Goal: Find specific page/section: Find specific page/section

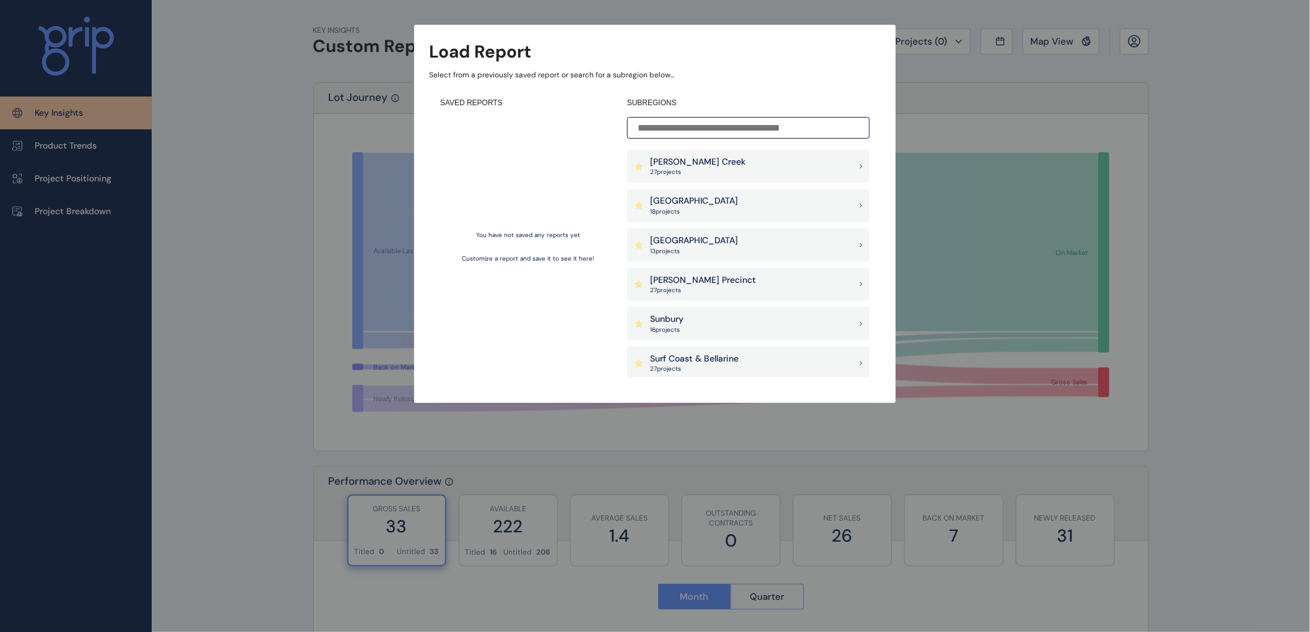
click at [689, 165] on p "[PERSON_NAME] Creek" at bounding box center [697, 162] width 95 height 12
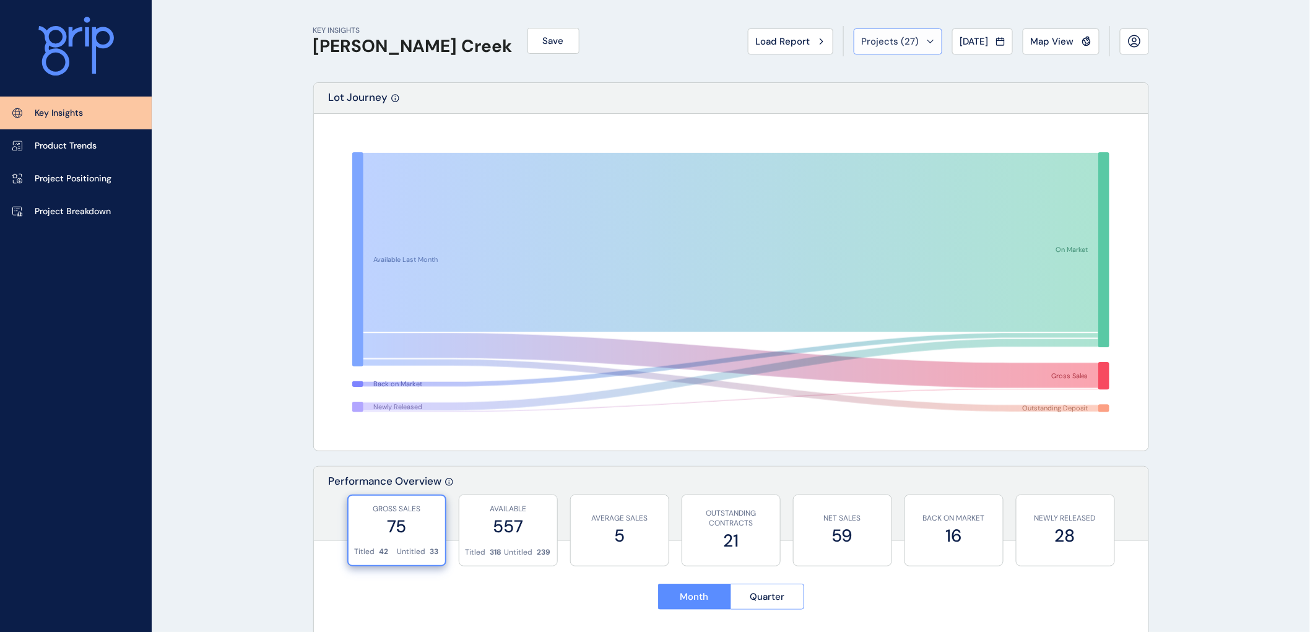
click at [927, 40] on icon at bounding box center [930, 41] width 6 height 2
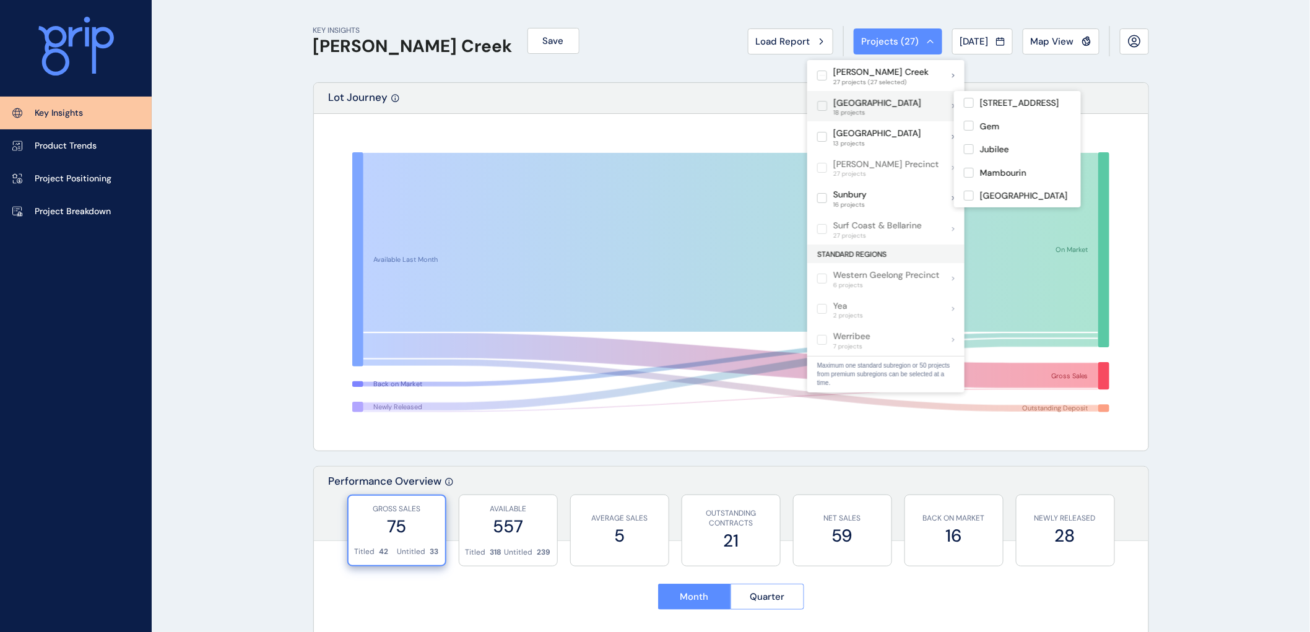
click at [853, 102] on p "[GEOGRAPHIC_DATA]" at bounding box center [877, 103] width 88 height 12
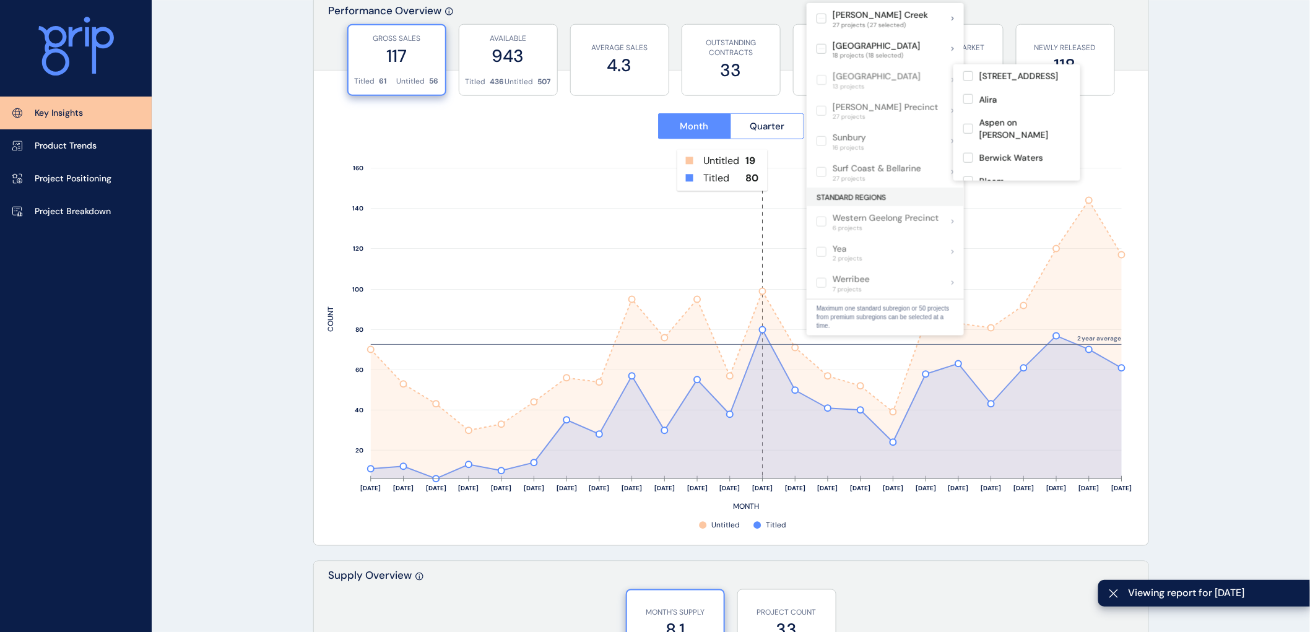
scroll to position [550, 0]
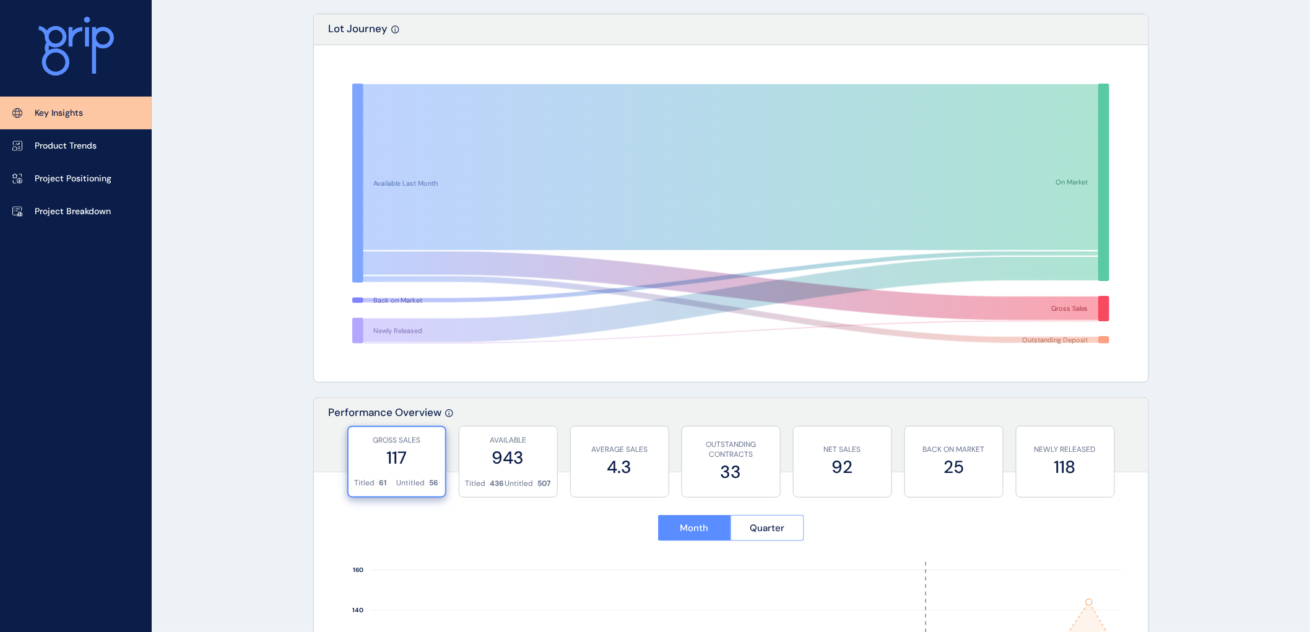
scroll to position [0, 0]
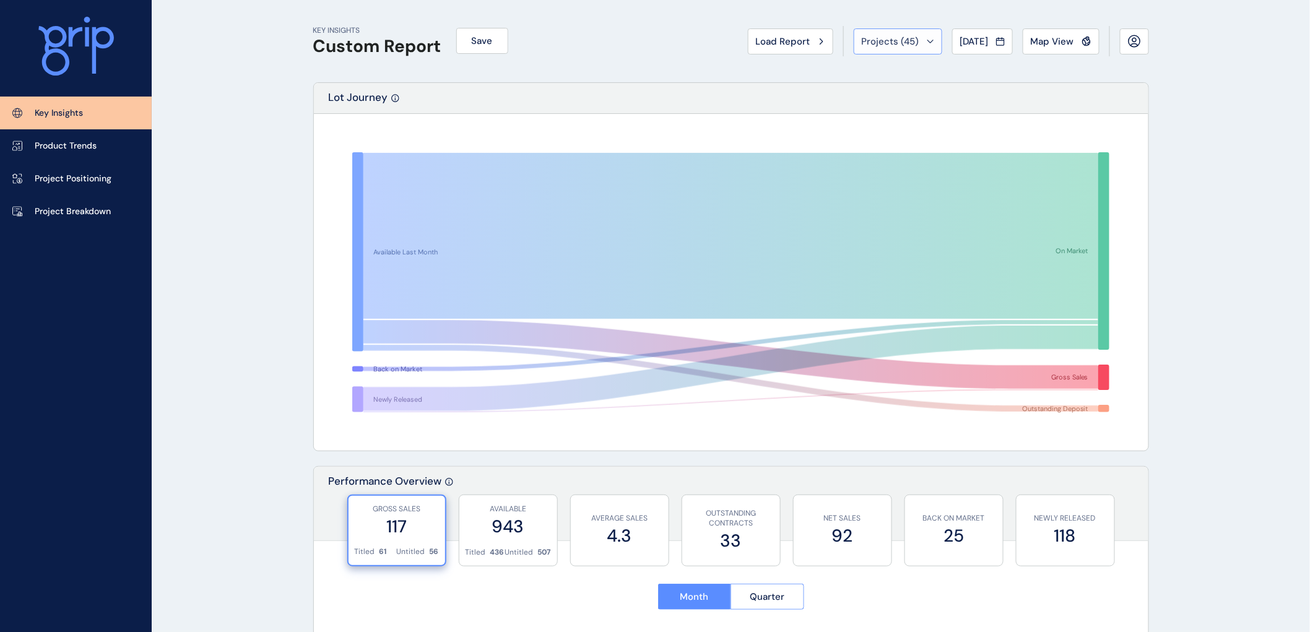
click at [866, 39] on span "Projects ( 45 )" at bounding box center [891, 41] width 58 height 12
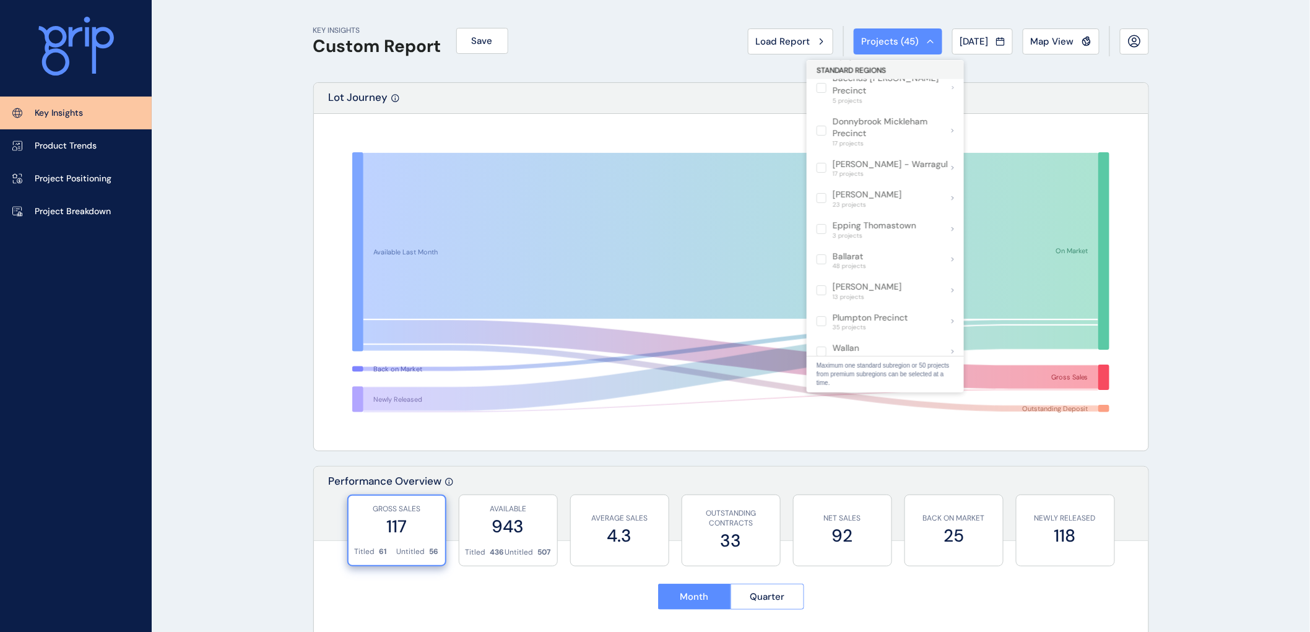
scroll to position [757, 0]
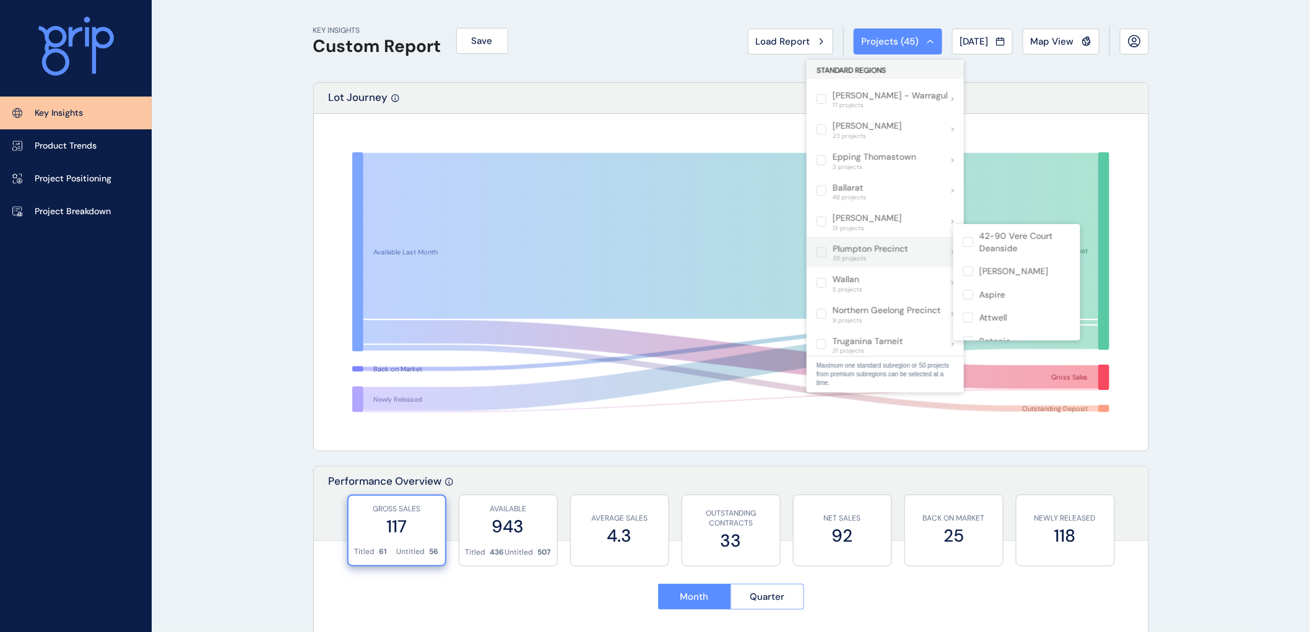
click at [849, 243] on p "Plumpton Precinct" at bounding box center [871, 249] width 76 height 12
click at [819, 248] on label at bounding box center [822, 253] width 10 height 10
click at [966, 244] on label at bounding box center [968, 242] width 10 height 10
click at [885, 243] on p "Plumpton Precinct" at bounding box center [871, 249] width 76 height 12
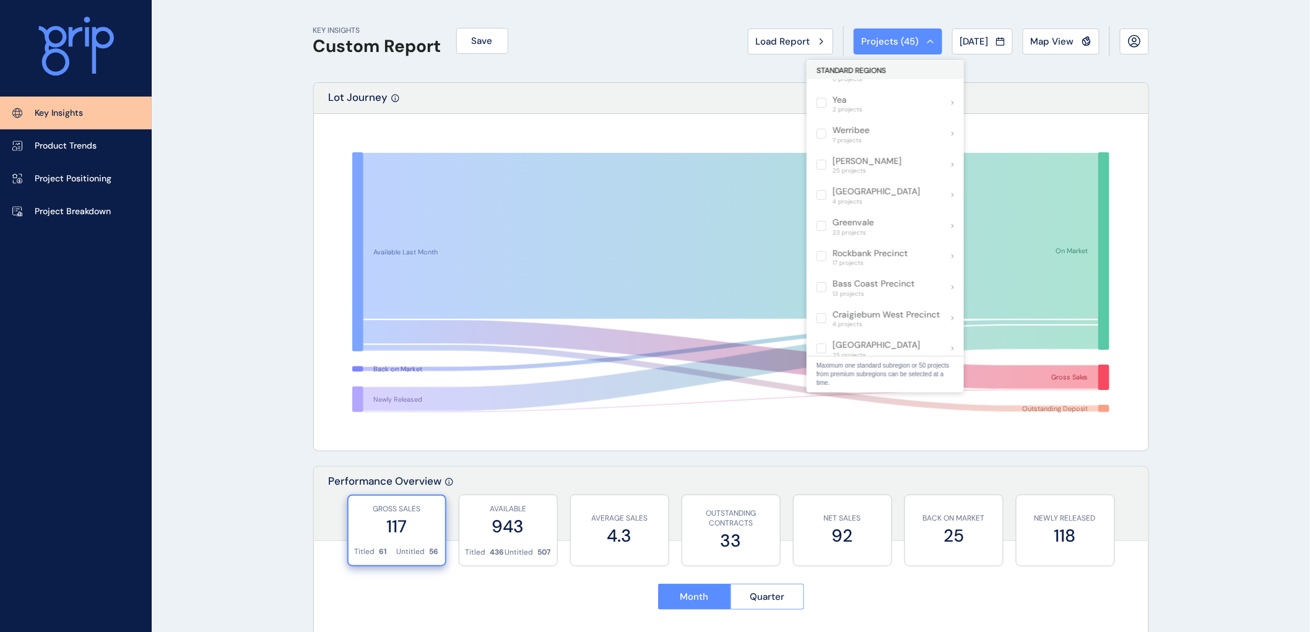
scroll to position [0, 0]
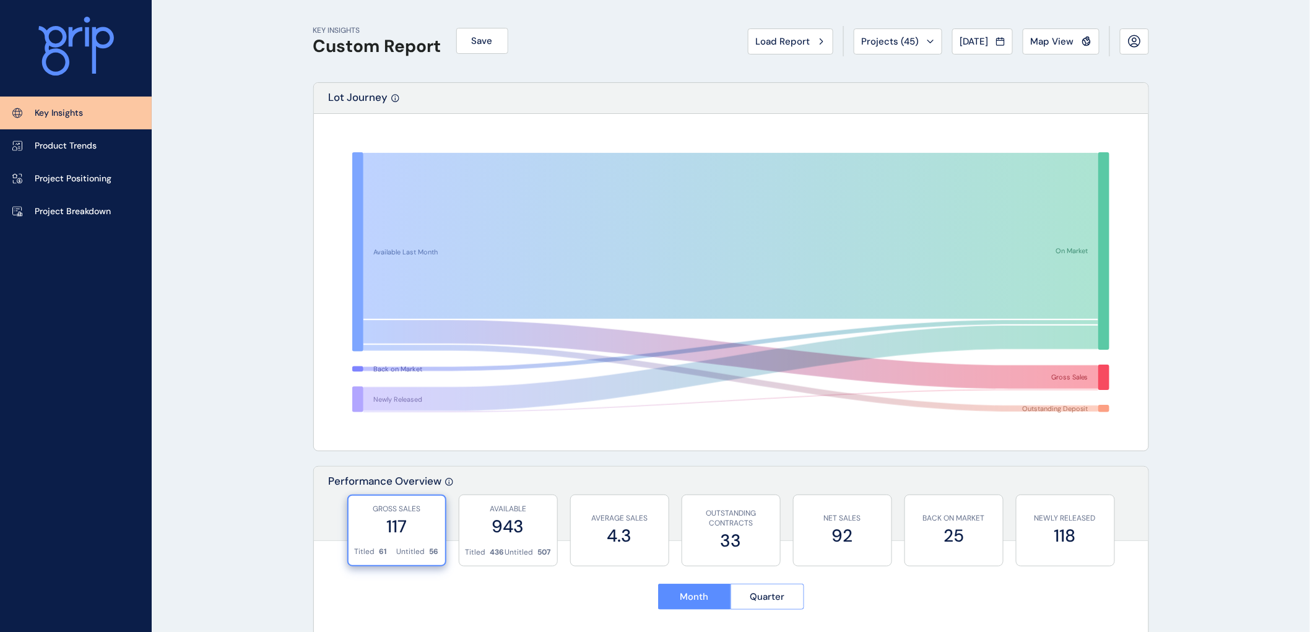
click at [874, 35] on span "Projects ( 45 )" at bounding box center [891, 41] width 58 height 12
